Goal: Task Accomplishment & Management: Use online tool/utility

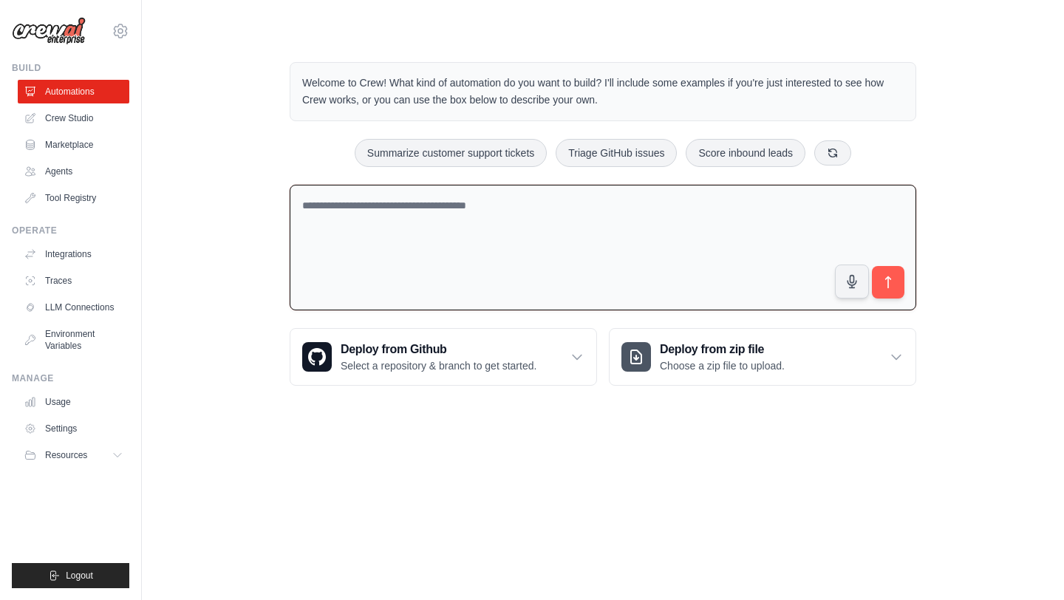
click at [464, 231] on textarea at bounding box center [603, 248] width 627 height 126
type textarea "**********"
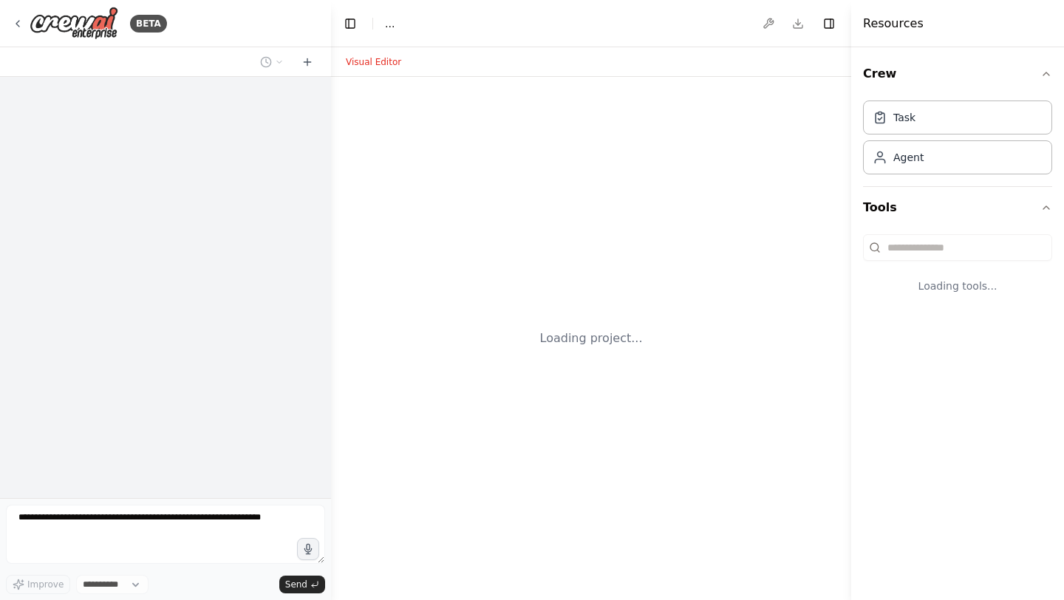
select select "****"
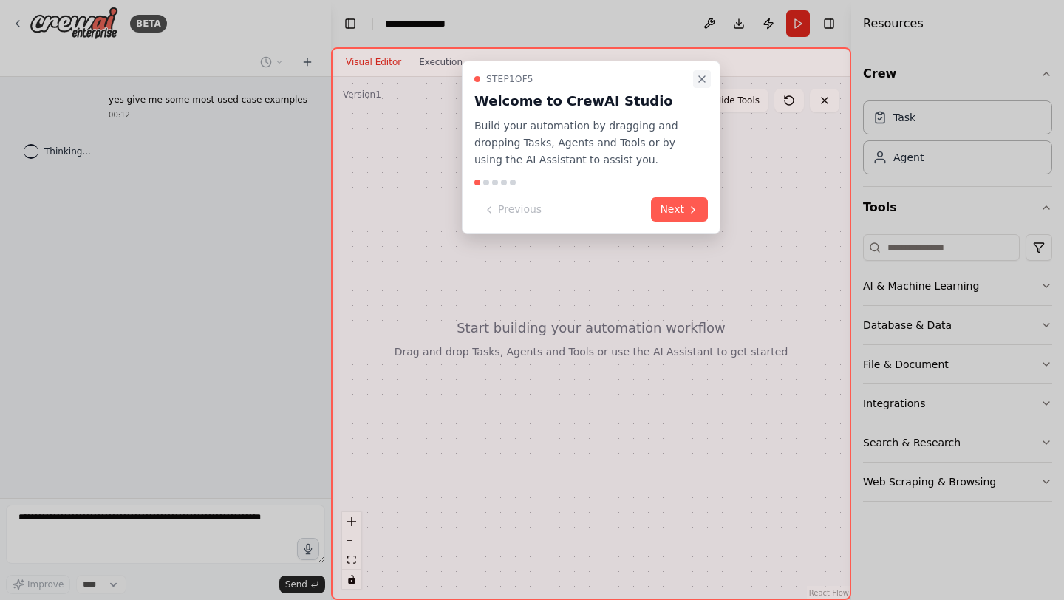
click at [700, 74] on icon "Close walkthrough" at bounding box center [702, 79] width 12 height 12
